Goal: Task Accomplishment & Management: Use online tool/utility

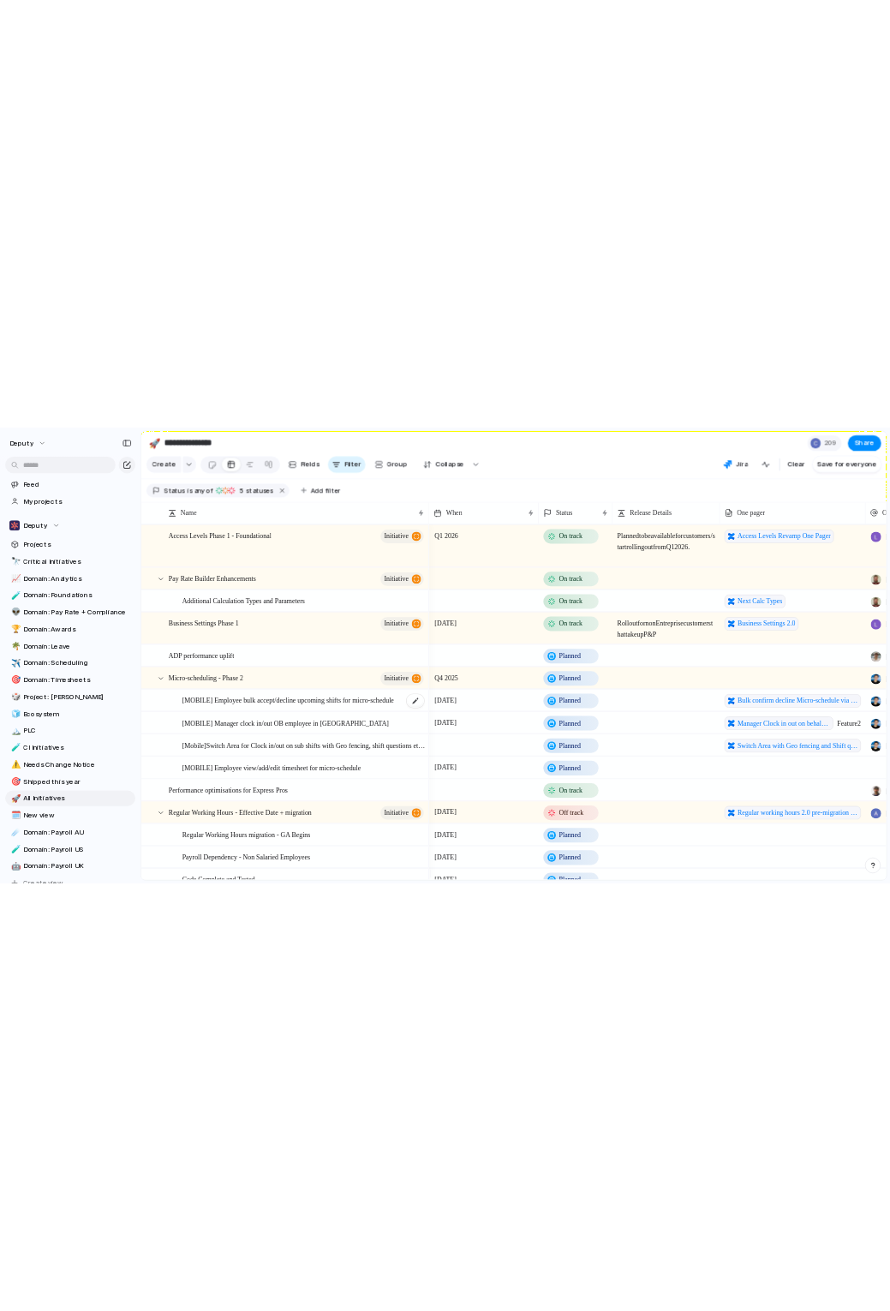
scroll to position [21, 0]
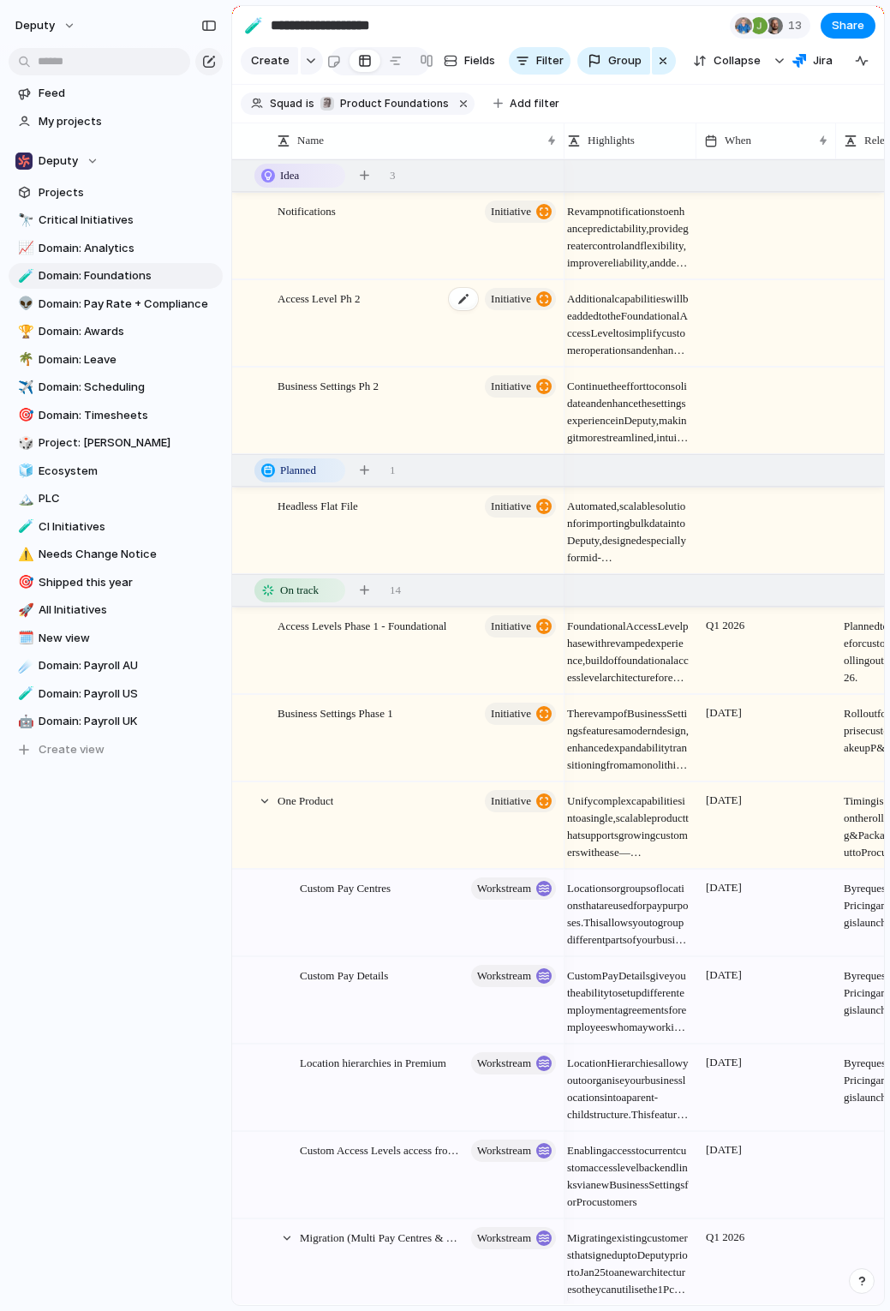
click at [542, 305] on div "button" at bounding box center [543, 298] width 15 height 15
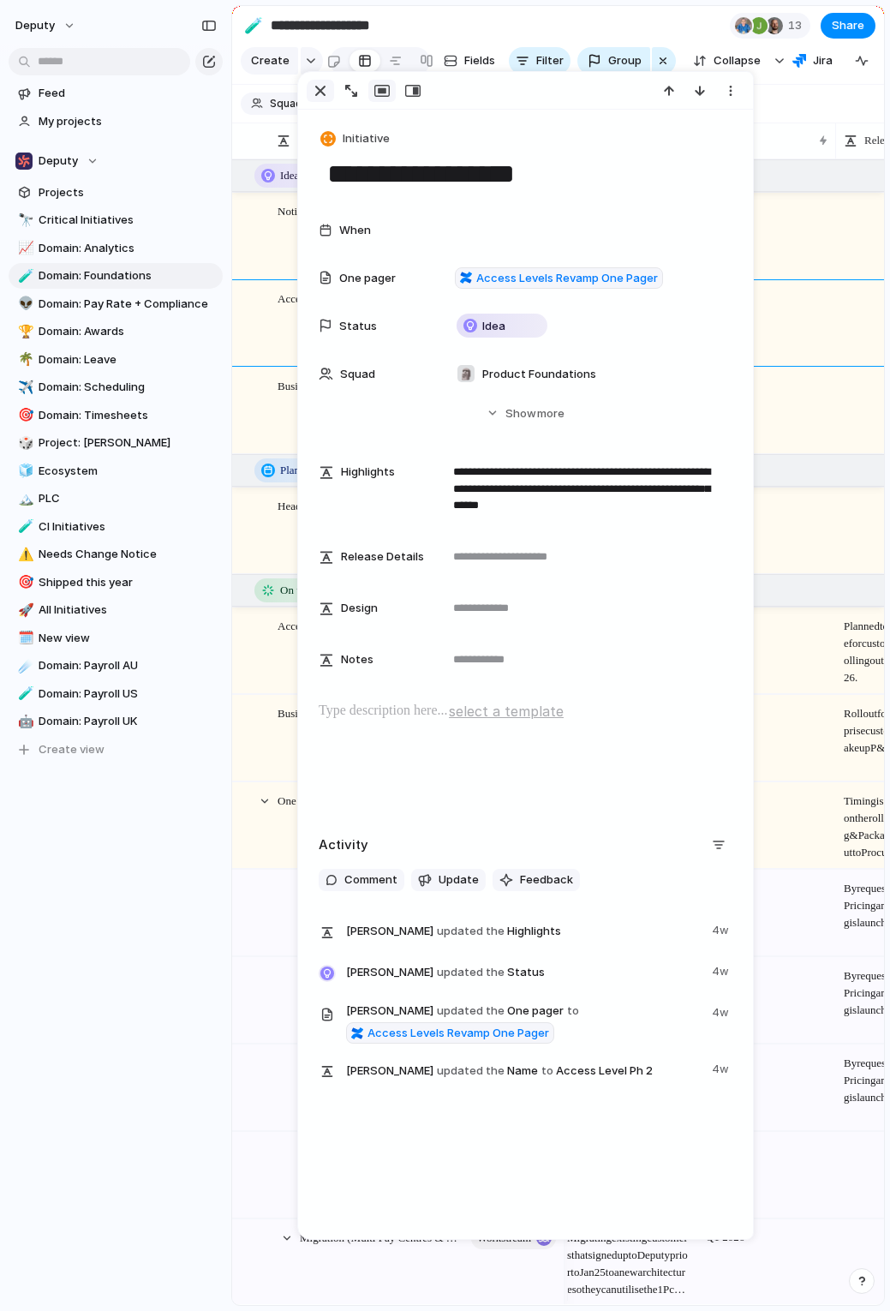
click at [313, 91] on div "button" at bounding box center [320, 91] width 21 height 21
